Goal: Navigation & Orientation: Find specific page/section

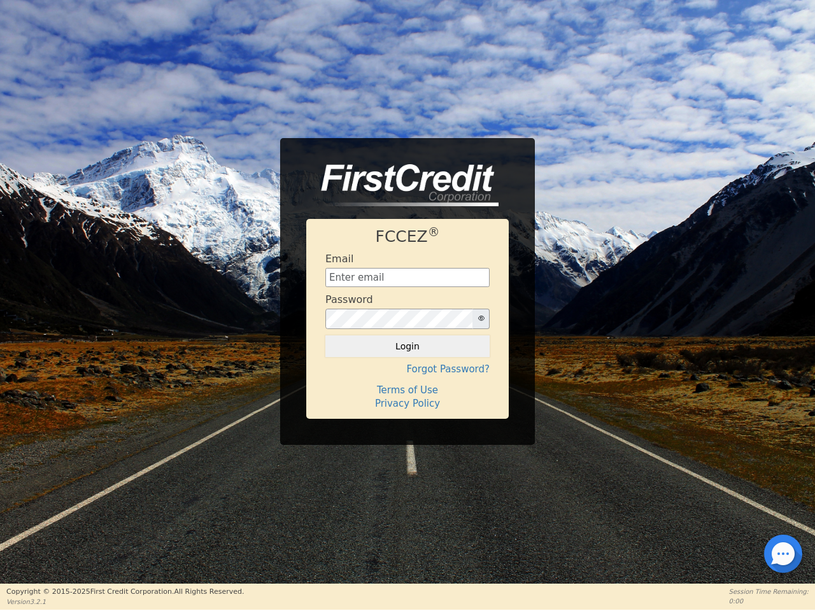
click at [407, 305] on div "Password" at bounding box center [407, 312] width 164 height 36
click at [481, 319] on icon "button" at bounding box center [481, 318] width 6 height 6
click at [407, 346] on button "Login" at bounding box center [407, 347] width 164 height 22
click at [407, 369] on div "FCCEZ ® Email Password Login Forgot Password? Terms of Use Privacy Policy" at bounding box center [407, 319] width 202 height 200
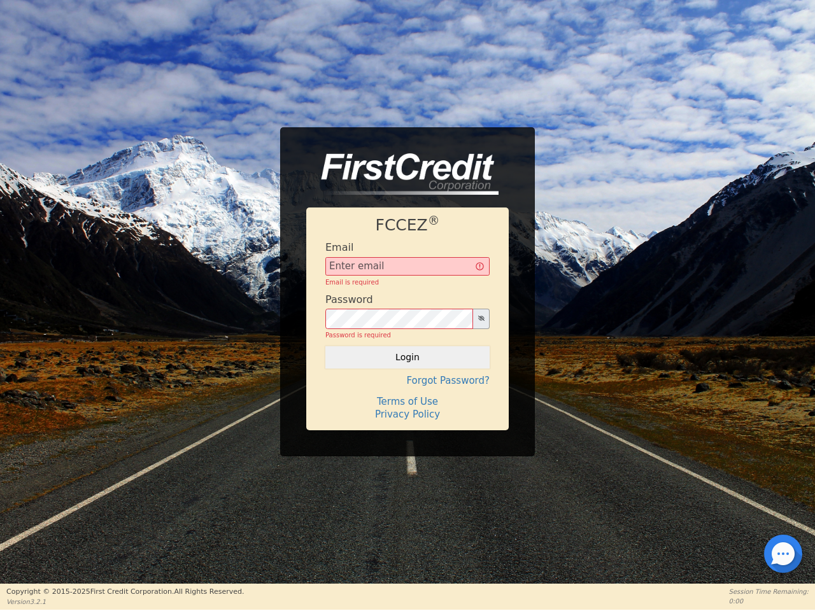
click at [407, 390] on div "FCCEZ ® Email Email is required Password Password is required Login Forgot Pass…" at bounding box center [407, 319] width 202 height 222
click at [407, 404] on h4 "Terms of Use" at bounding box center [407, 401] width 164 height 11
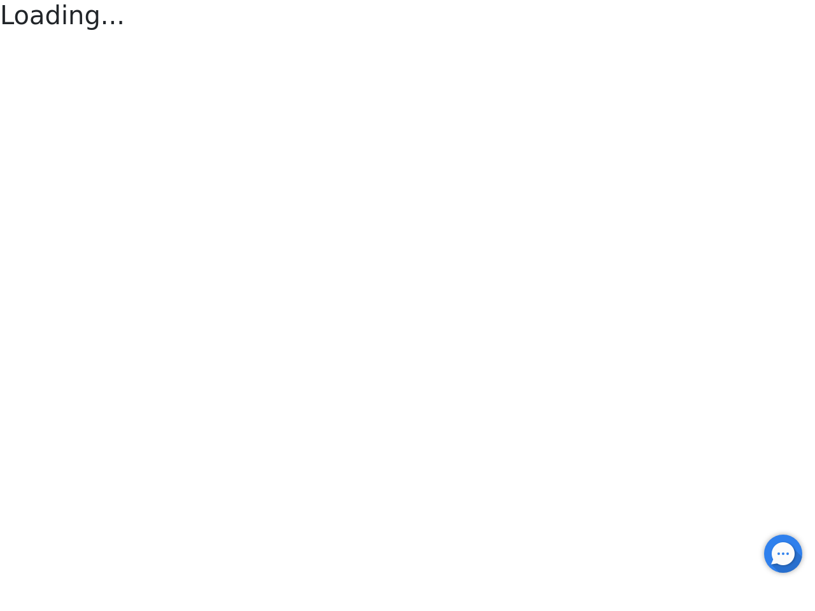
click at [783, 554] on div at bounding box center [783, 554] width 3 height 3
